Goal: Information Seeking & Learning: Learn about a topic

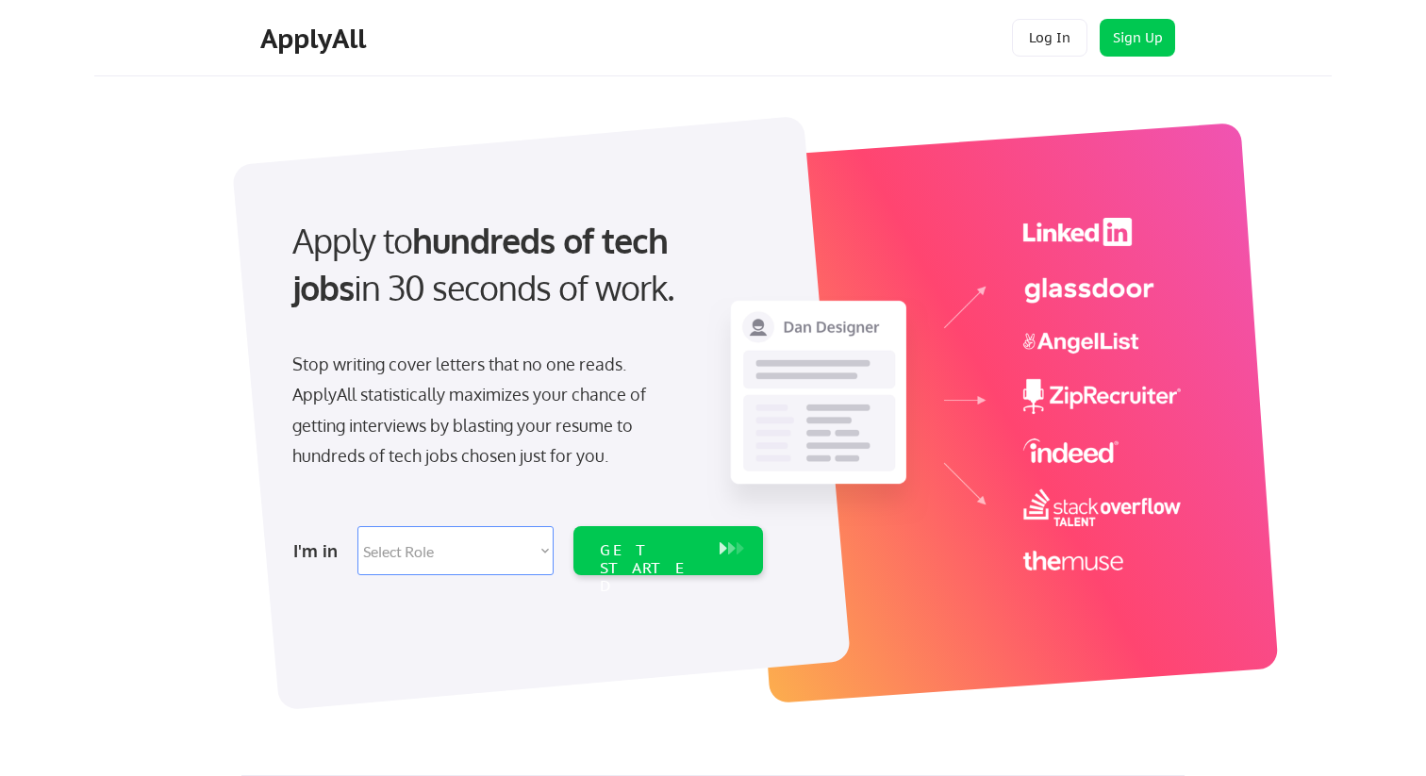
click at [384, 550] on select "Select Role Software Engineering Product Management Customer Success Sales UI/U…" at bounding box center [455, 550] width 196 height 49
select select ""data_science___analytics""
click at [357, 526] on select "Select Role Software Engineering Product Management Customer Success Sales UI/U…" at bounding box center [455, 550] width 196 height 49
select select ""data_science___analytics""
click at [666, 546] on div "GET STARTED" at bounding box center [650, 568] width 101 height 55
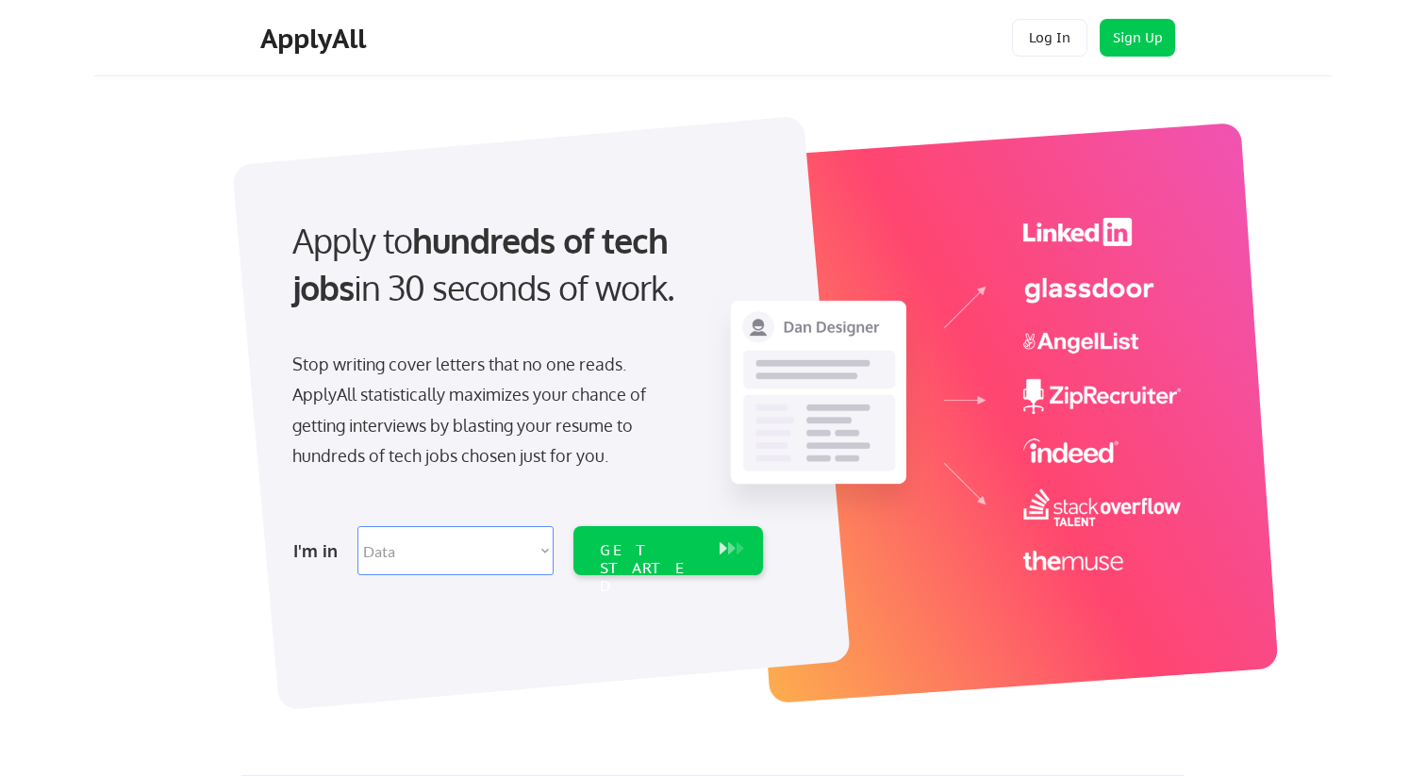
select select ""data_science___analytics""
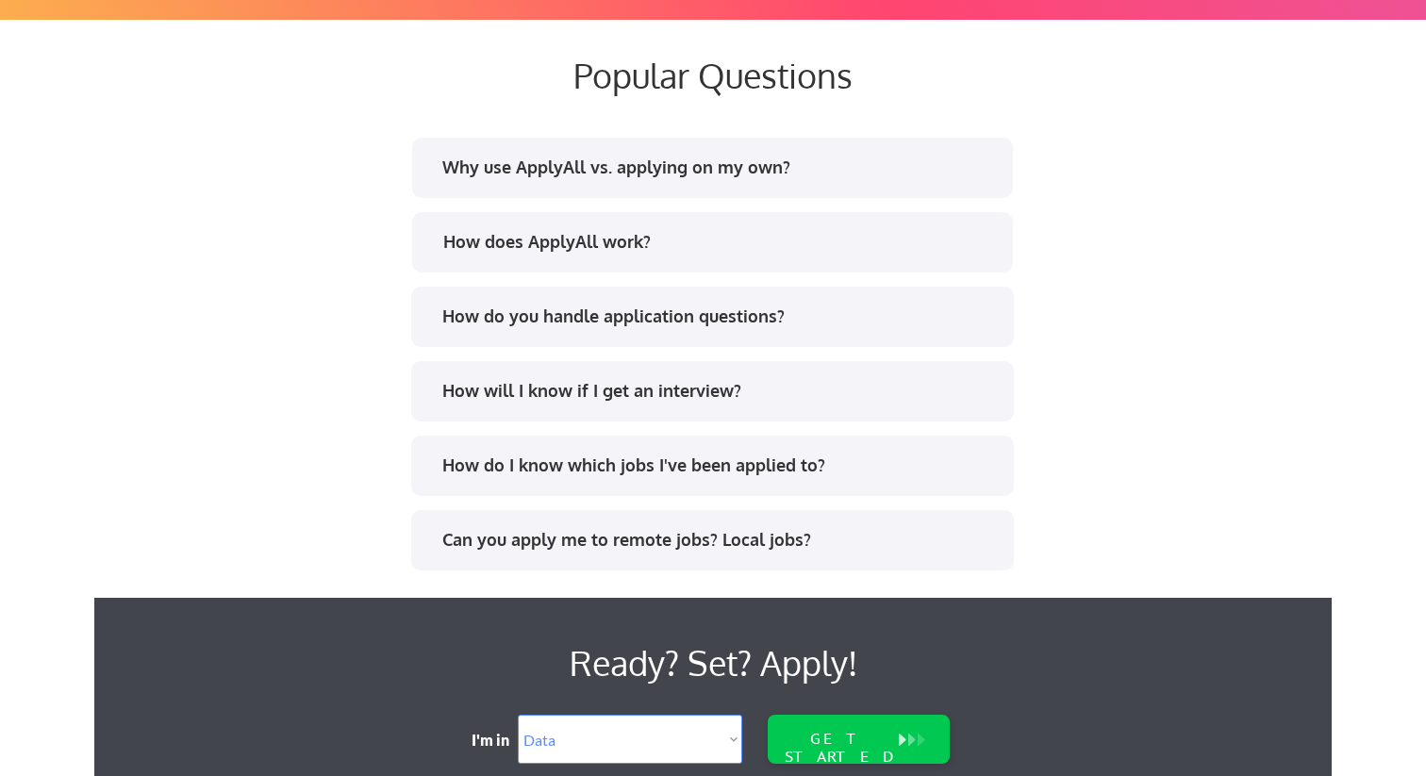
scroll to position [3585, 0]
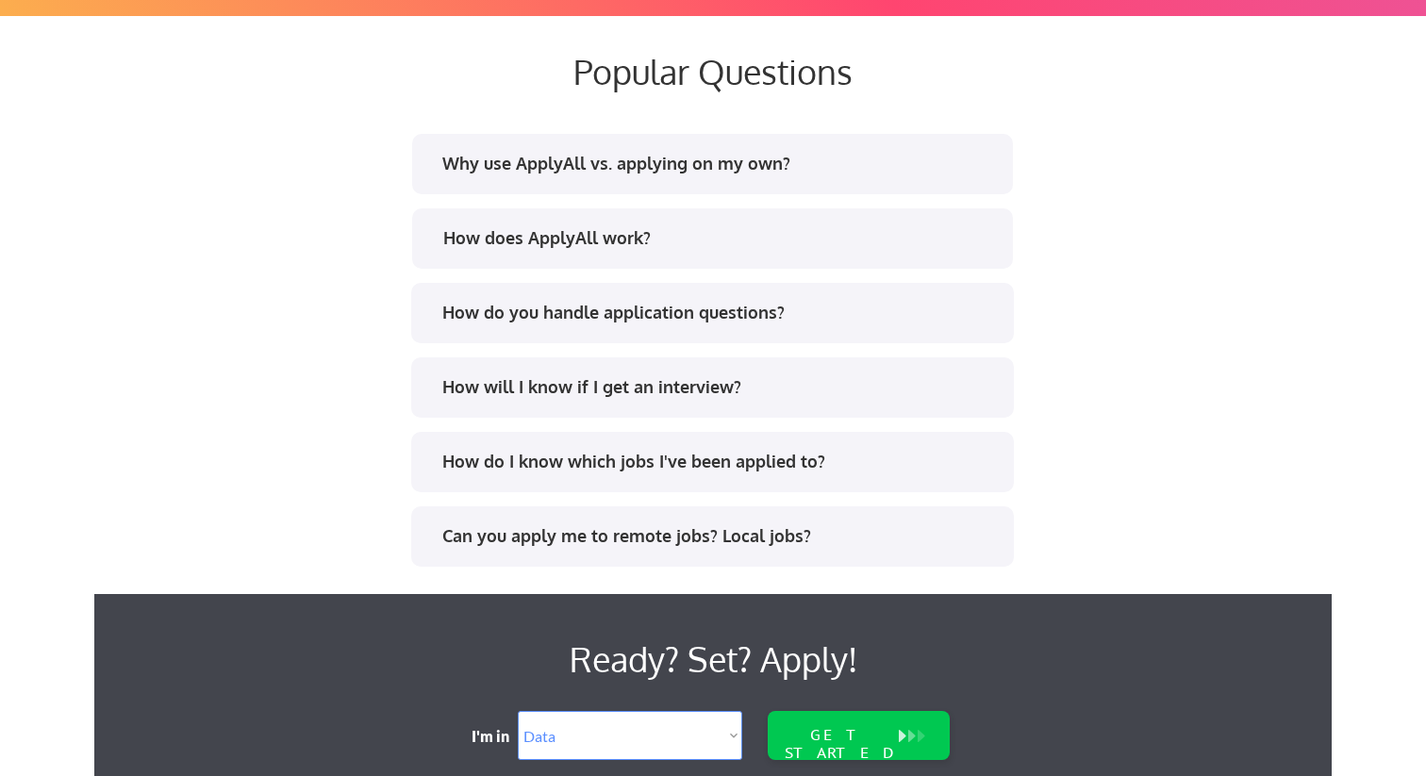
click at [622, 326] on div "How do you handle application questions?" at bounding box center [711, 316] width 569 height 30
